Goal: Task Accomplishment & Management: Manage account settings

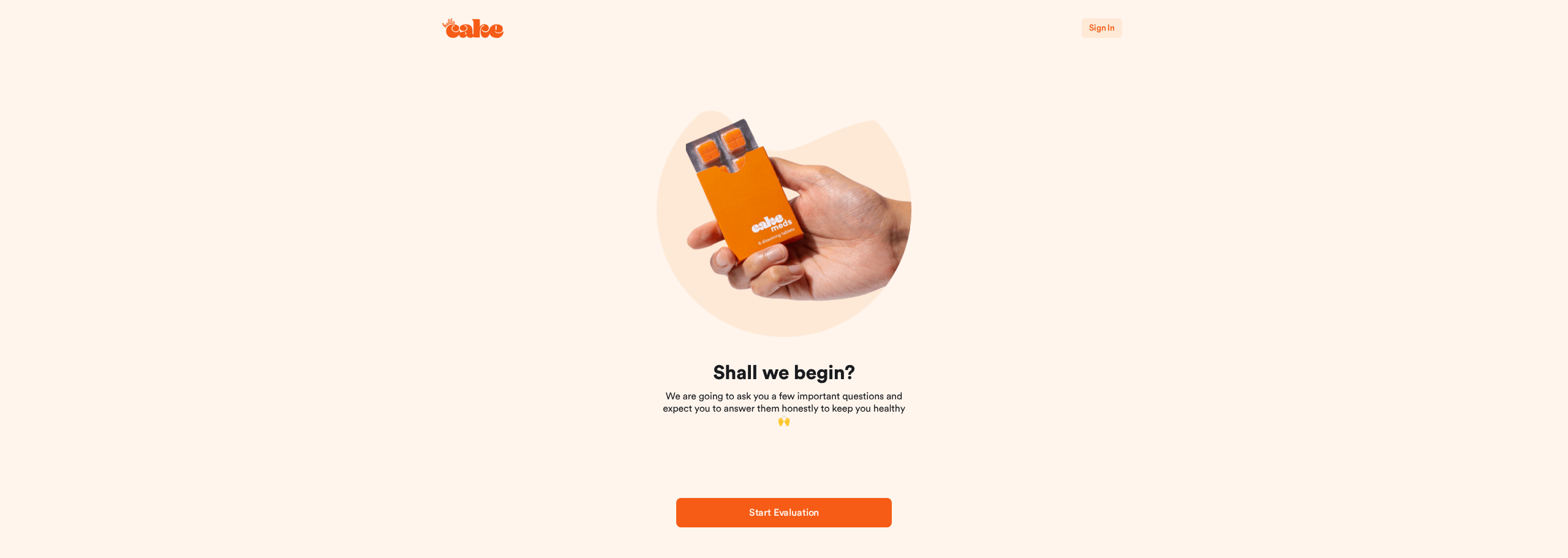
click at [1093, 27] on span "Sign In" at bounding box center [1102, 28] width 26 height 8
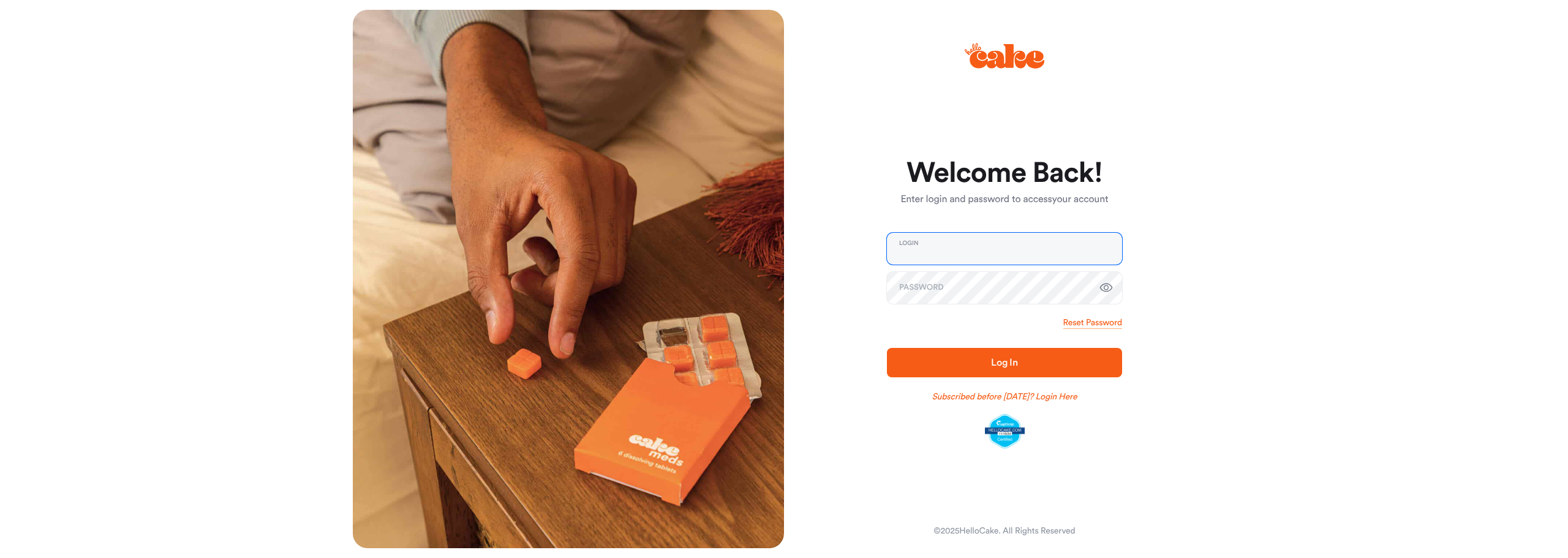
type input "**********"
click at [1011, 366] on span "Log In" at bounding box center [1004, 362] width 27 height 10
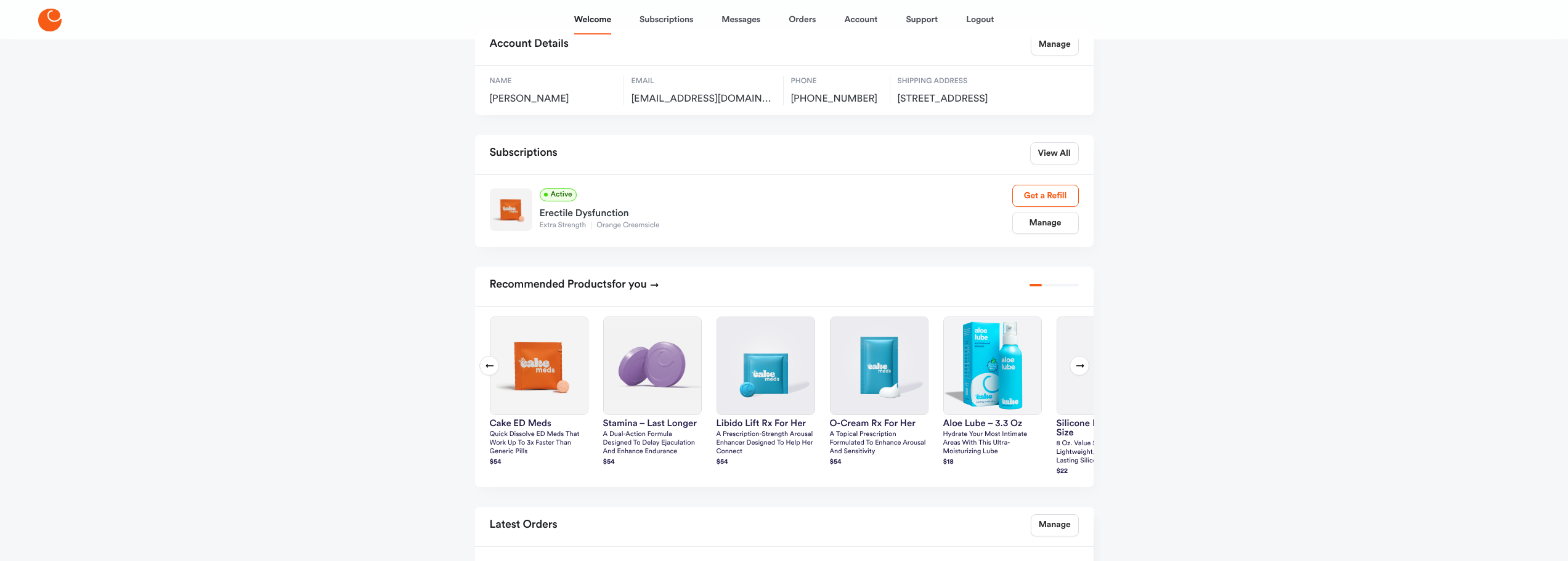
scroll to position [123, 0]
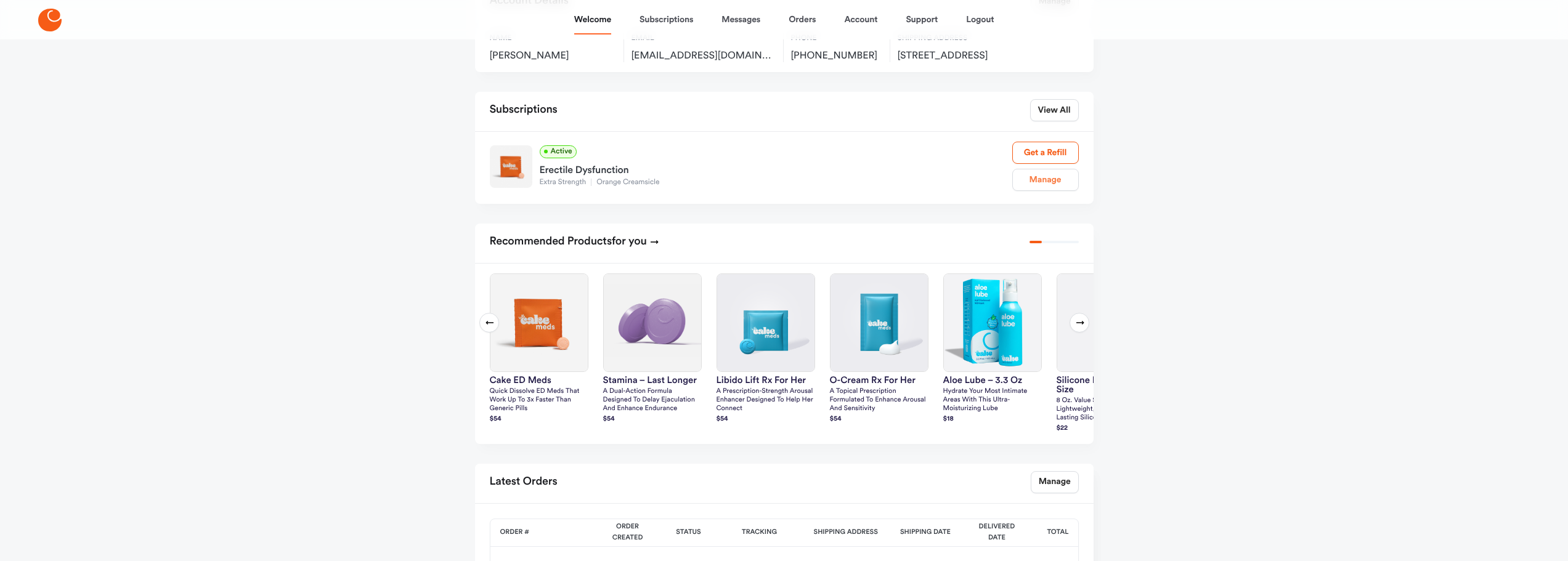
click at [1059, 187] on link "Manage" at bounding box center [1045, 180] width 67 height 22
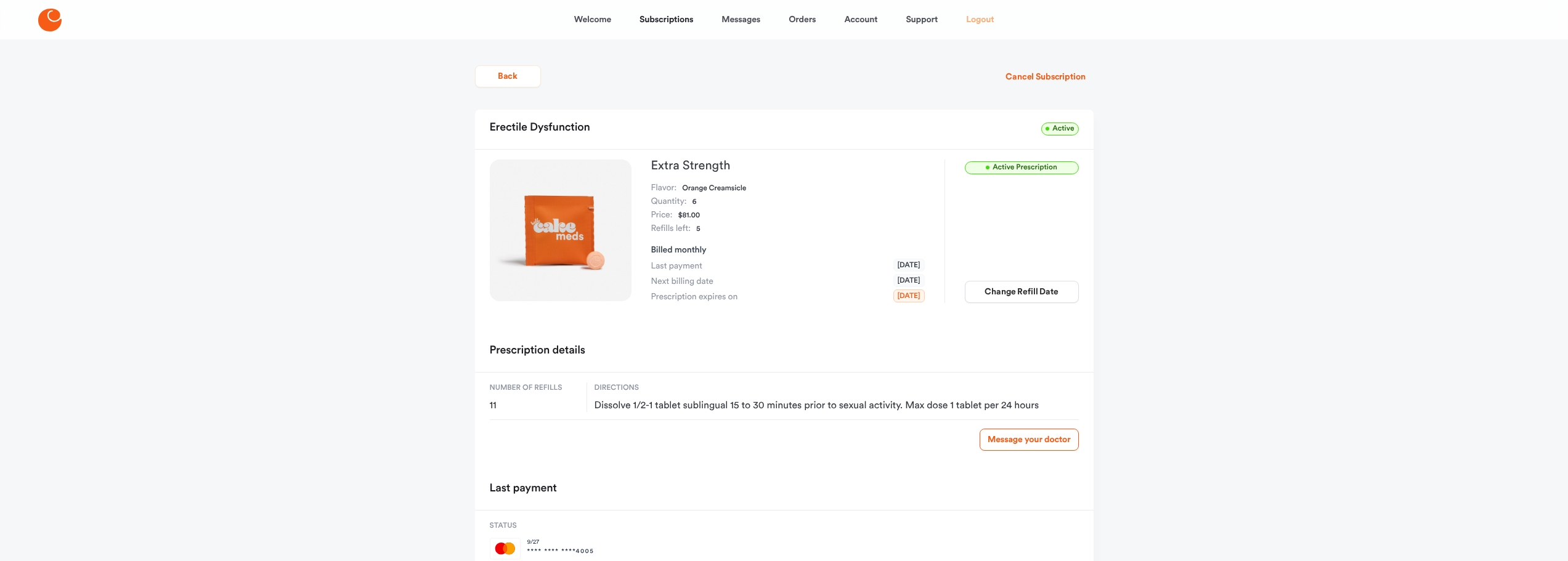
click at [978, 20] on link "Logout" at bounding box center [980, 20] width 28 height 30
